Goal: Check status: Check status

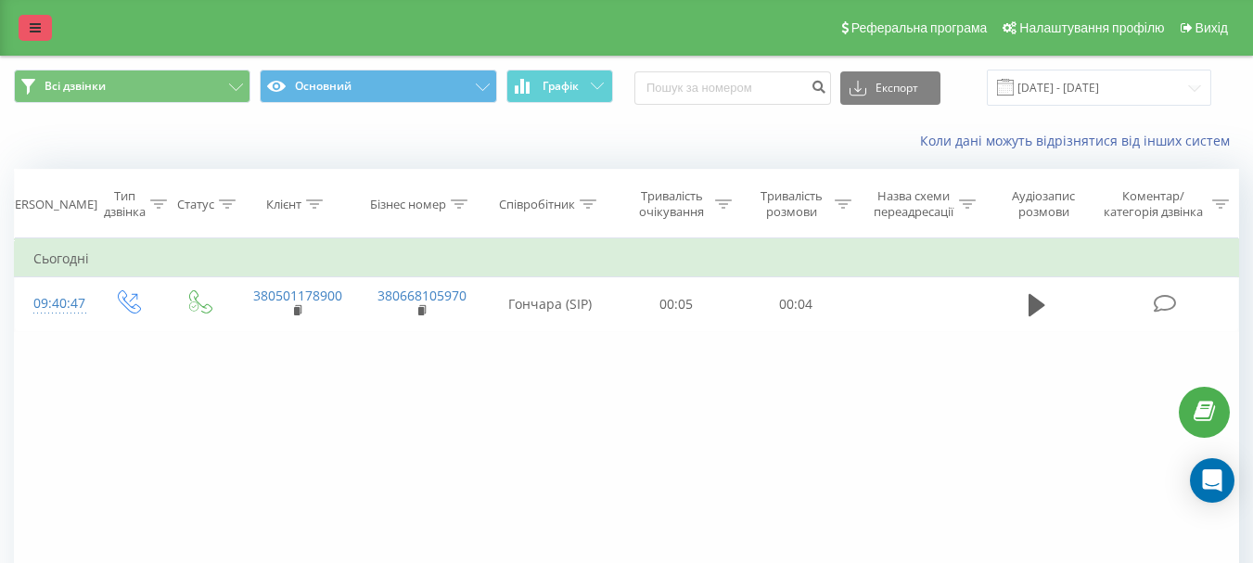
click at [39, 23] on icon at bounding box center [35, 27] width 11 height 13
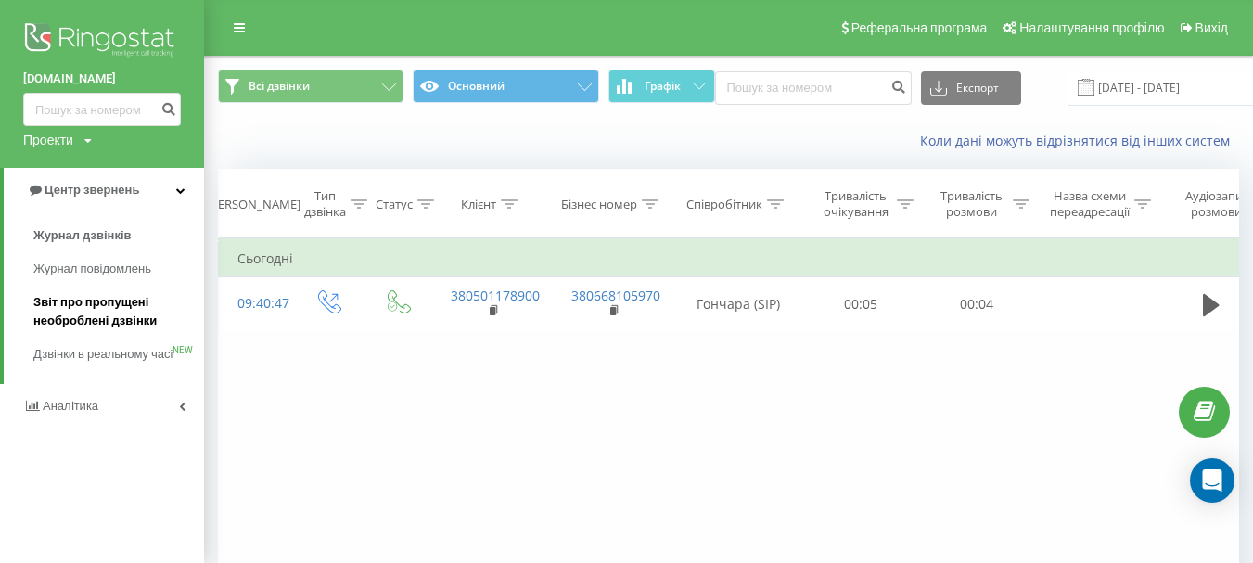
click at [82, 307] on span "Звіт про пропущені необроблені дзвінки" at bounding box center [113, 311] width 161 height 37
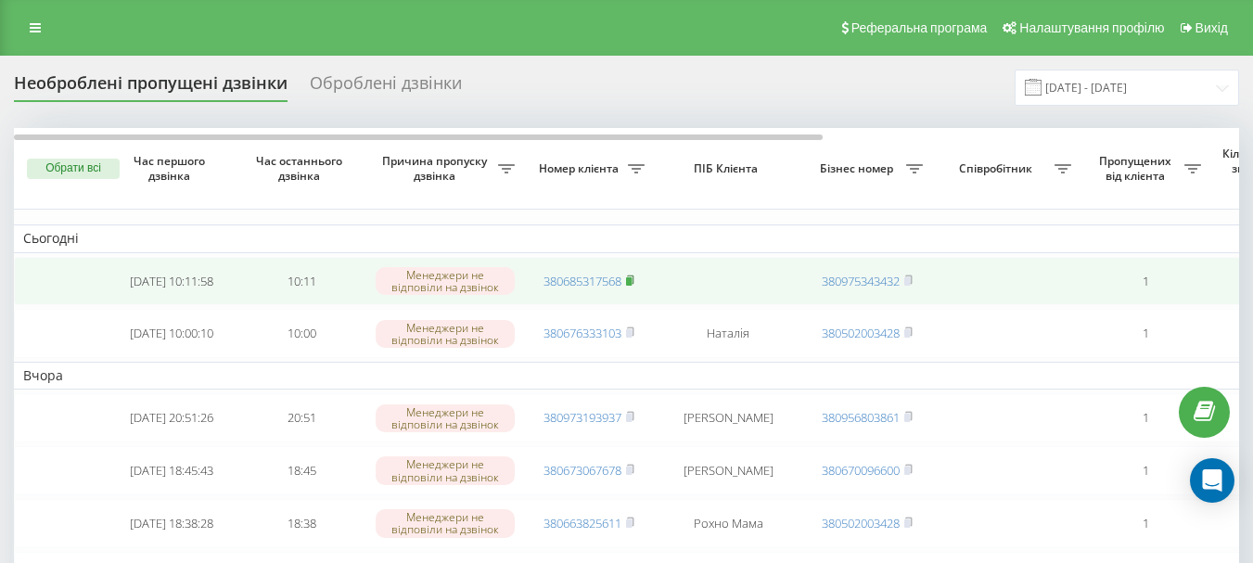
click at [633, 278] on icon at bounding box center [630, 280] width 8 height 11
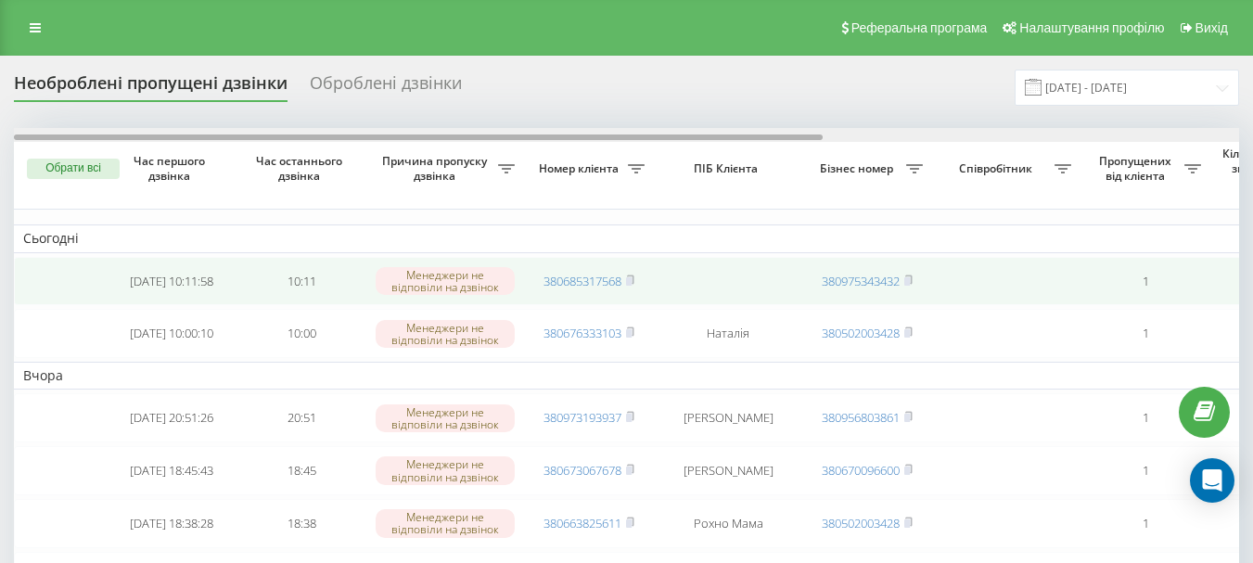
drag, startPoint x: 557, startPoint y: 136, endPoint x: 570, endPoint y: 259, distance: 123.1
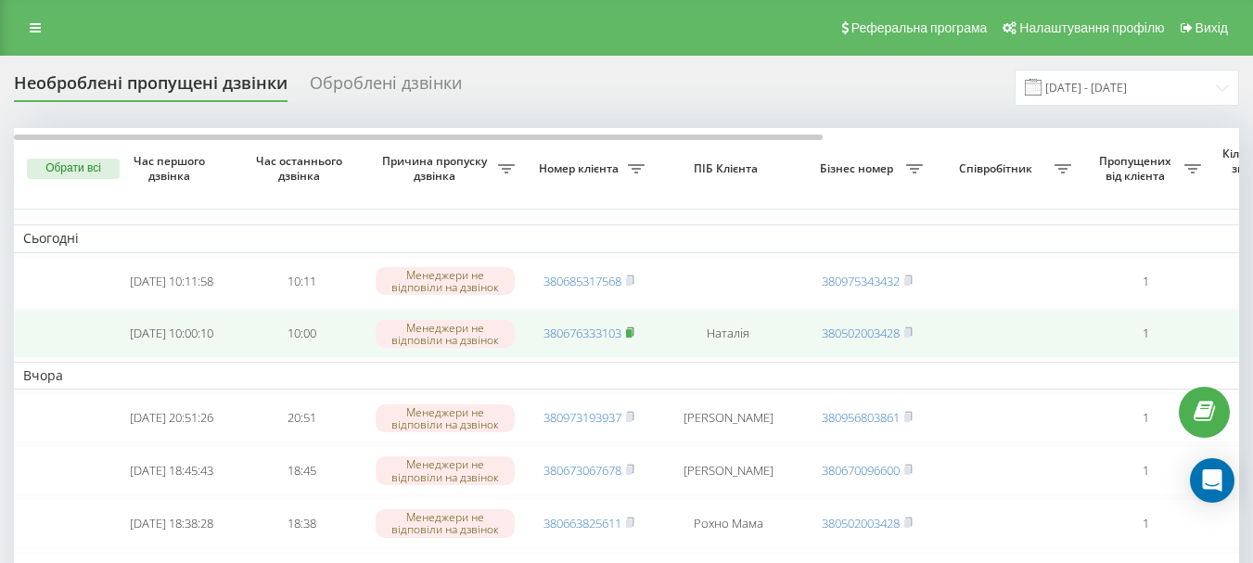
click at [632, 336] on rect at bounding box center [629, 333] width 6 height 8
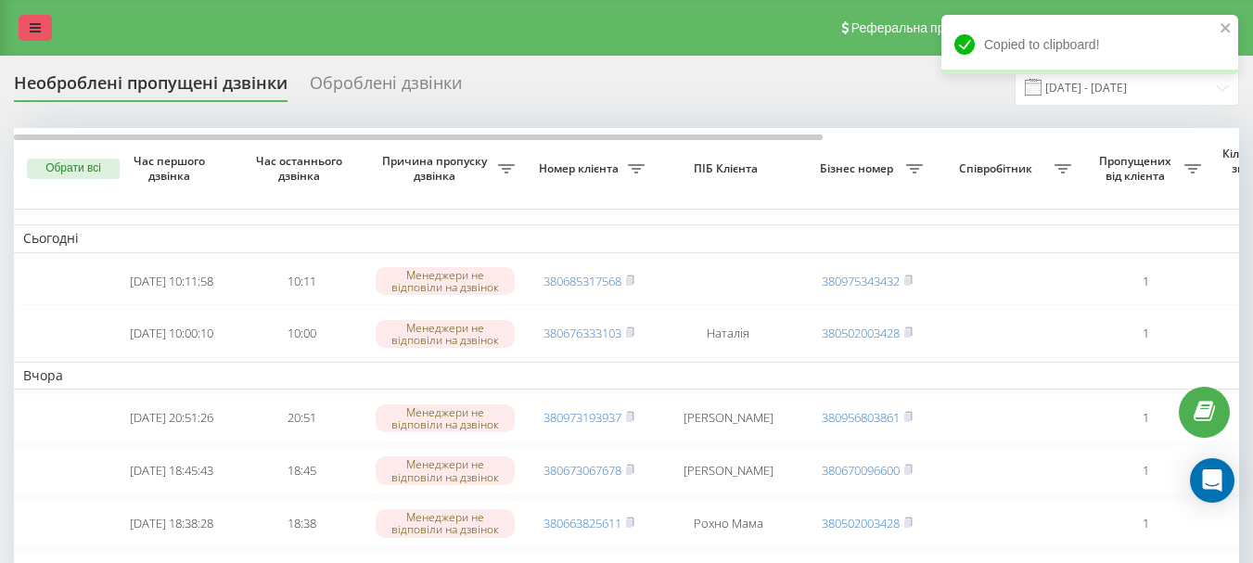
click at [41, 21] on link at bounding box center [35, 28] width 33 height 26
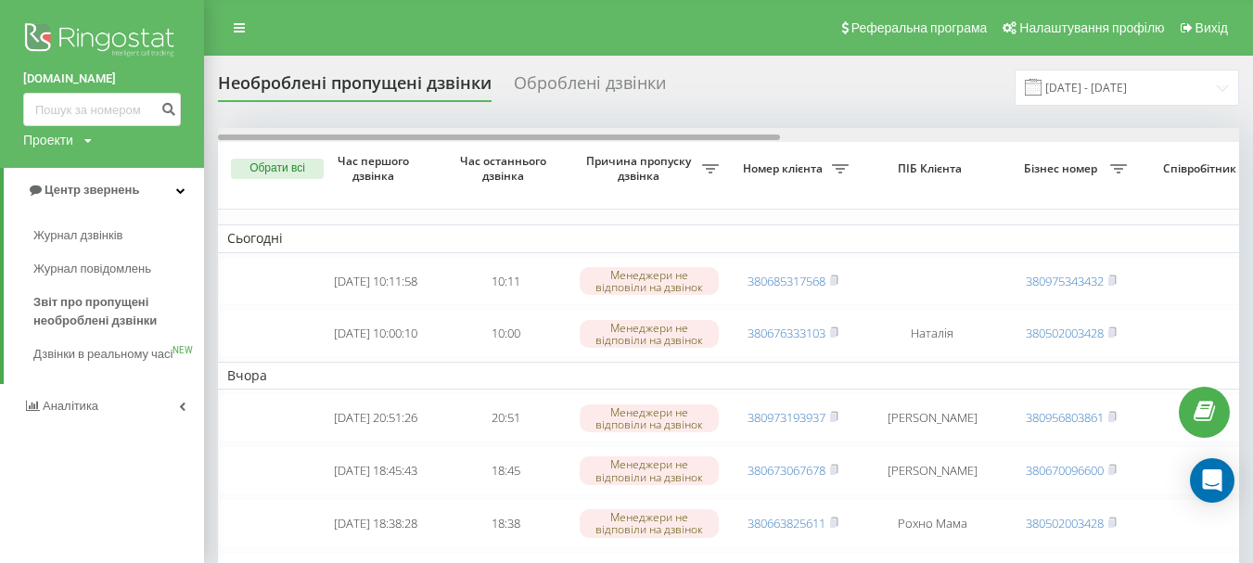
drag, startPoint x: 558, startPoint y: 136, endPoint x: 455, endPoint y: 159, distance: 105.3
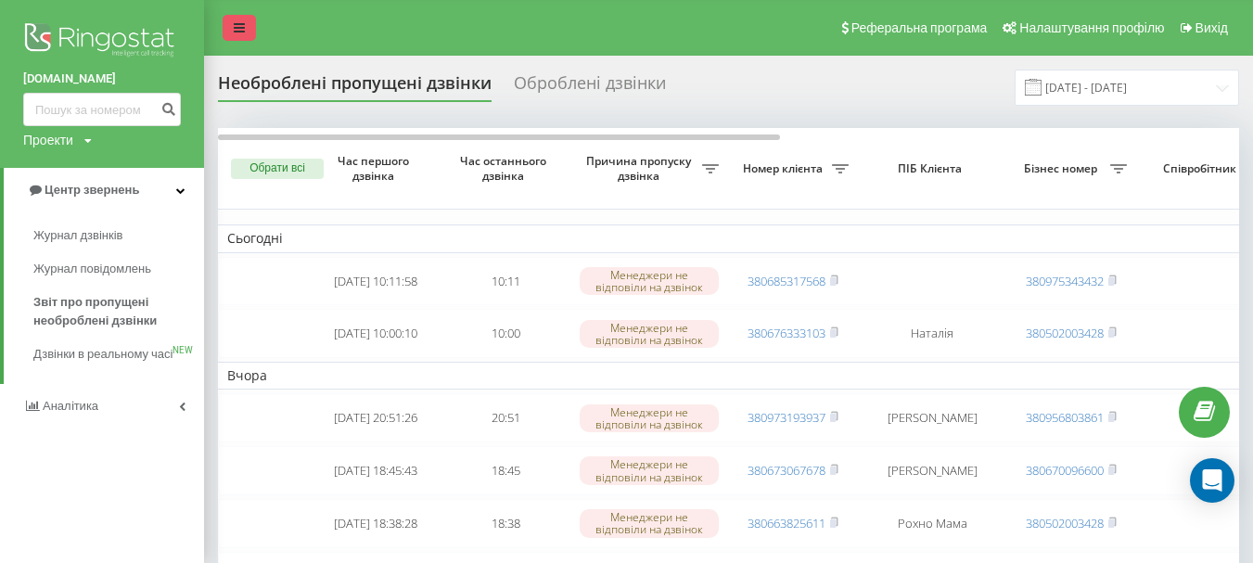
click at [239, 24] on icon at bounding box center [239, 27] width 11 height 13
